Goal: Task Accomplishment & Management: Use online tool/utility

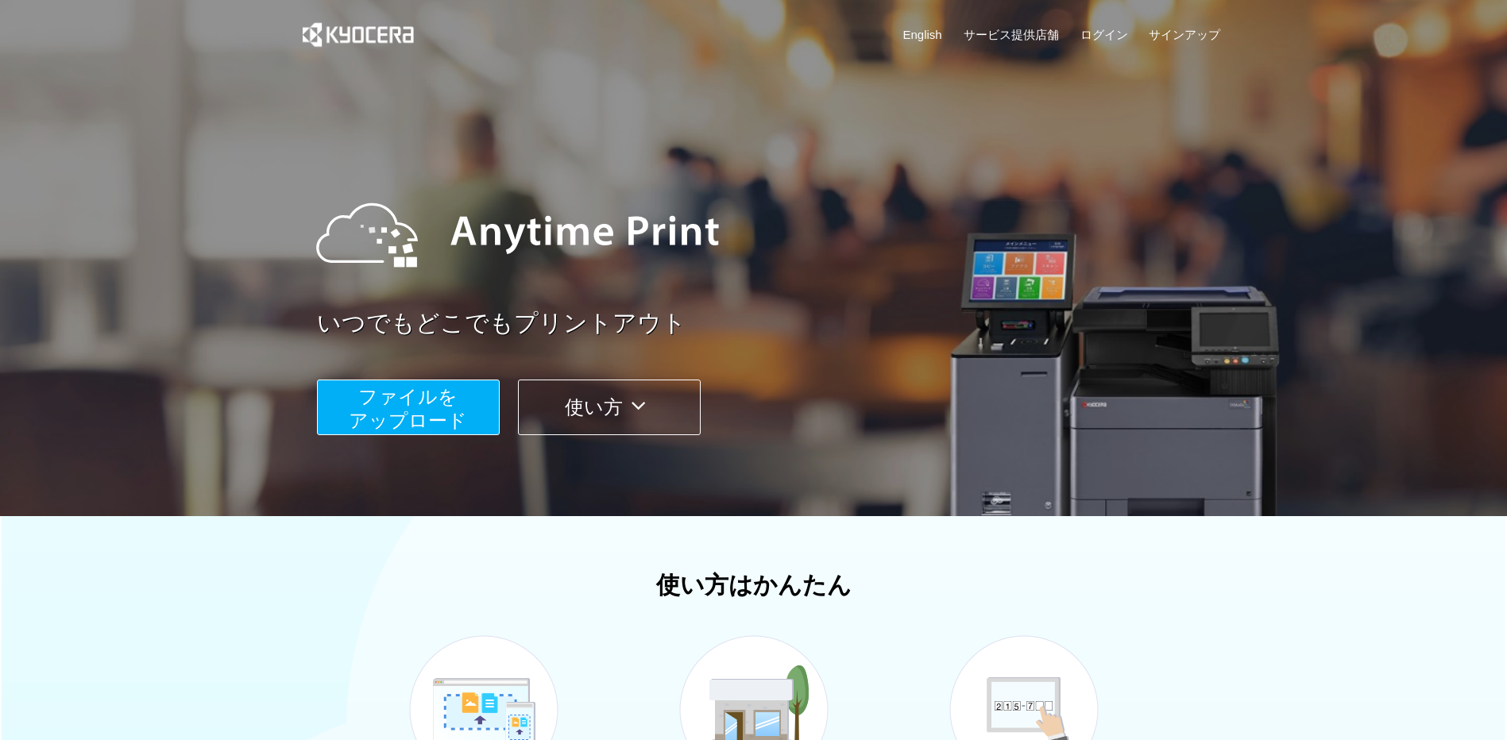
click at [423, 411] on span "ファイルを ​​アップロード" at bounding box center [408, 408] width 118 height 45
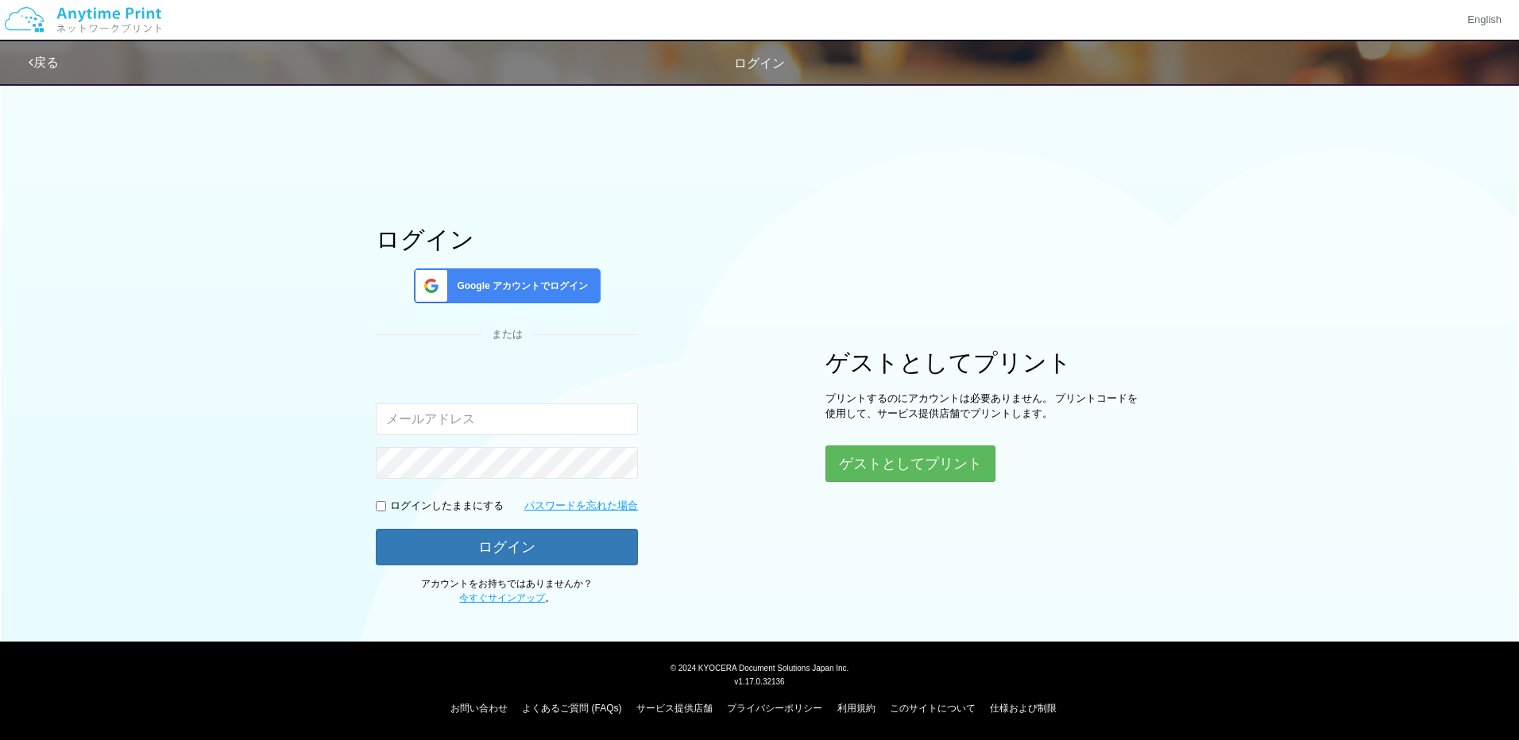
type input "[EMAIL_ADDRESS][DOMAIN_NAME]"
click at [381, 507] on input "checkbox" at bounding box center [381, 506] width 10 height 10
checkbox input "true"
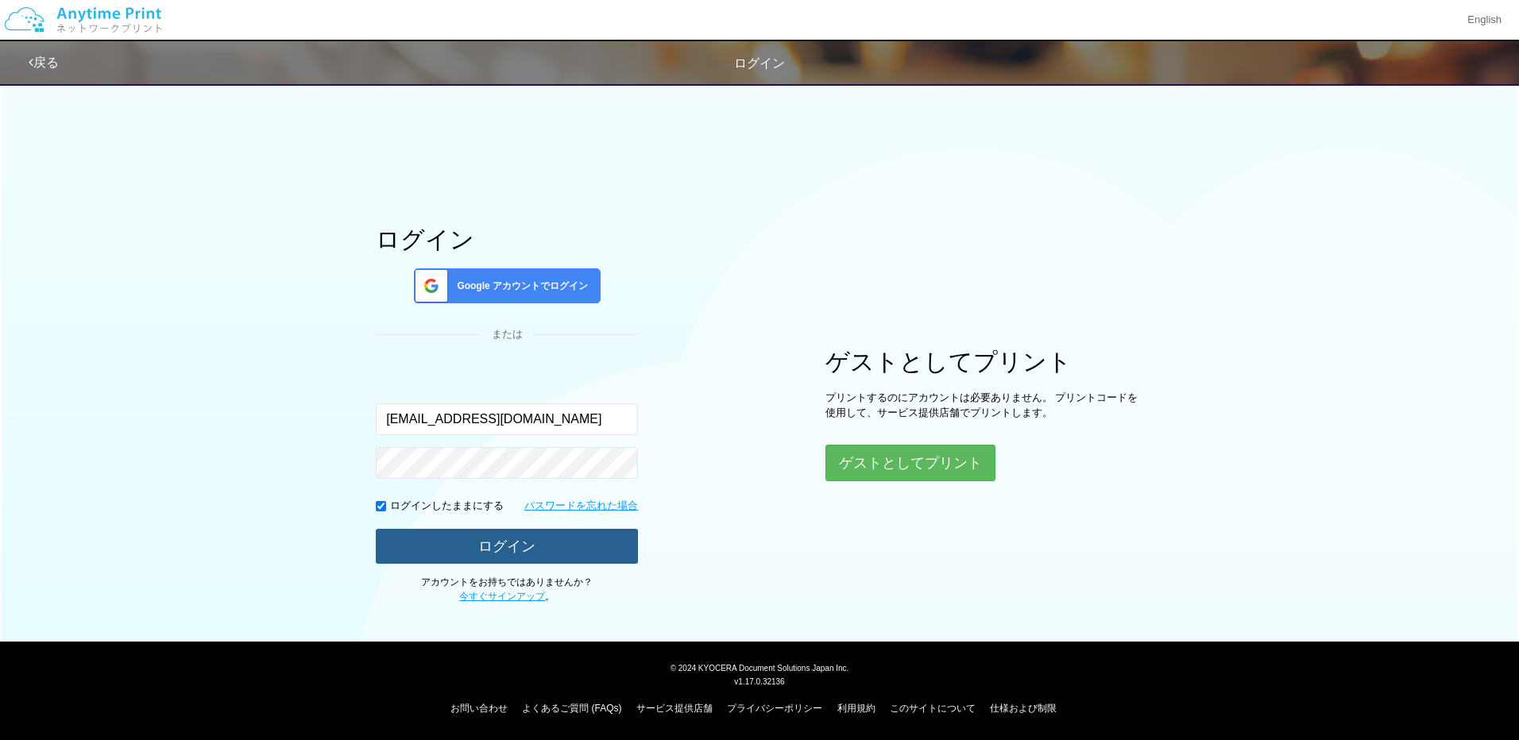
click at [532, 544] on button "ログイン" at bounding box center [507, 546] width 262 height 35
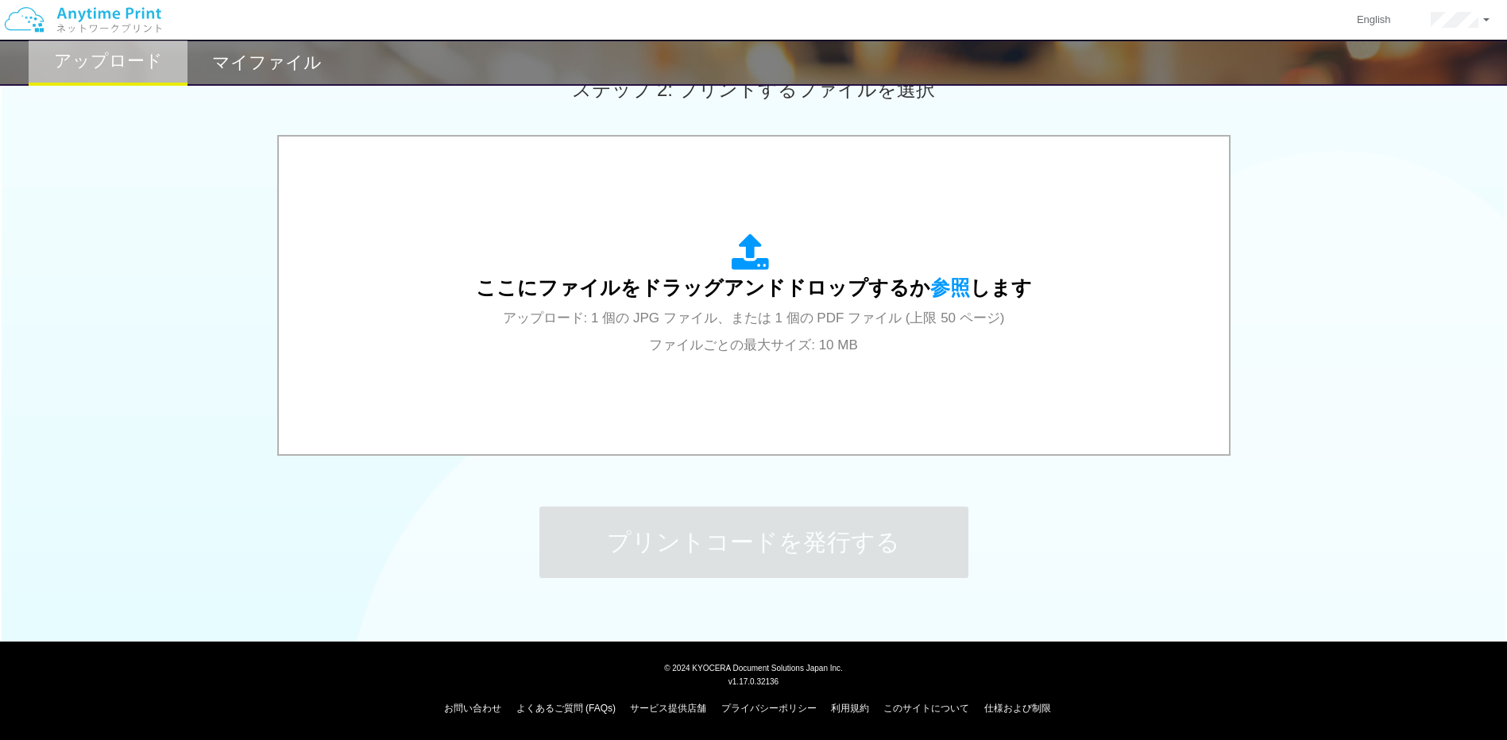
scroll to position [388, 0]
